Goal: Task Accomplishment & Management: Manage account settings

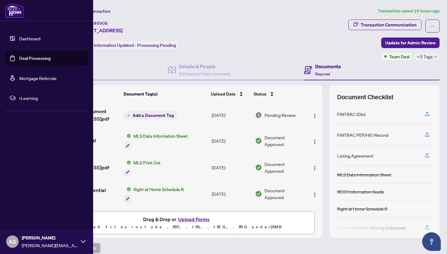
click at [19, 57] on link "Deal Processing" at bounding box center [34, 59] width 31 height 6
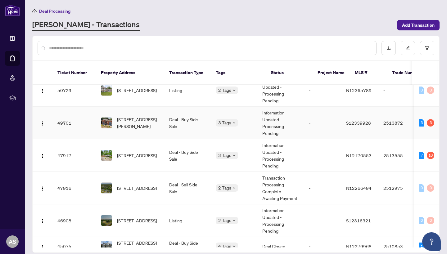
scroll to position [12, 0]
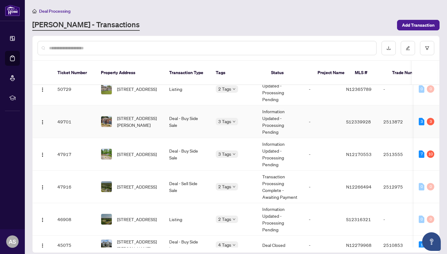
click at [193, 117] on td "Deal - Buy Side Sale" at bounding box center [187, 122] width 47 height 33
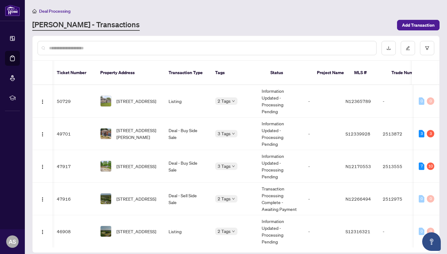
scroll to position [0, 1]
click at [134, 195] on span "[STREET_ADDRESS]" at bounding box center [136, 198] width 40 height 7
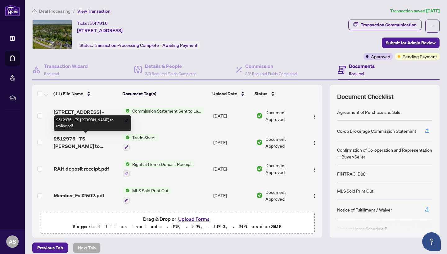
click at [71, 138] on span "2512975 - TS [PERSON_NAME] to review.pdf" at bounding box center [86, 142] width 64 height 15
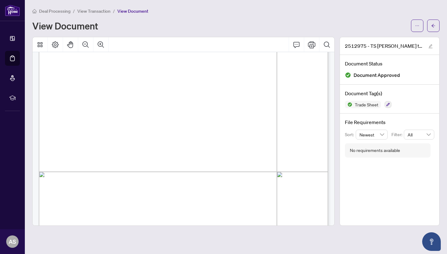
scroll to position [122, 0]
